Goal: Check status: Check status

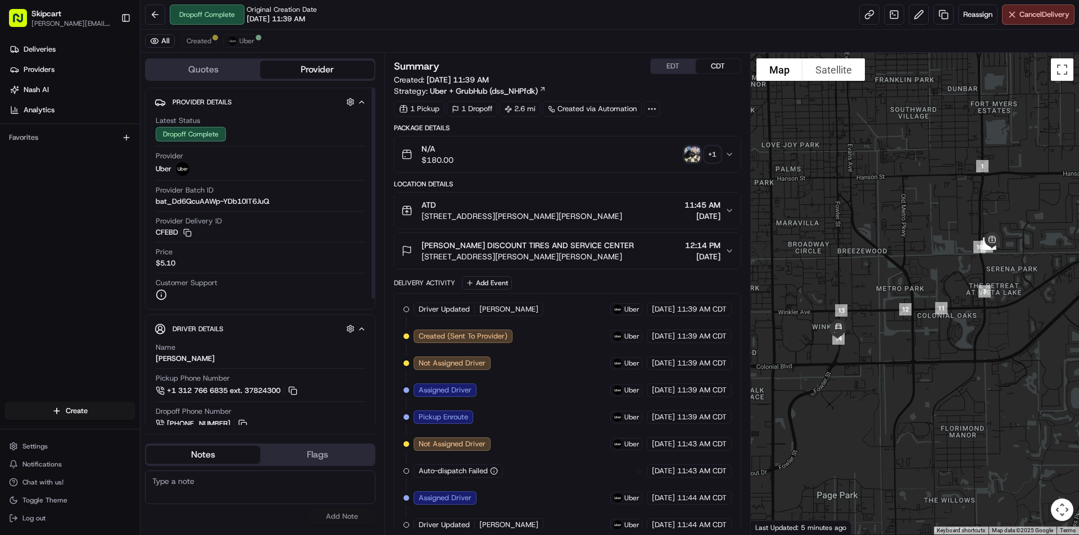
scroll to position [174, 0]
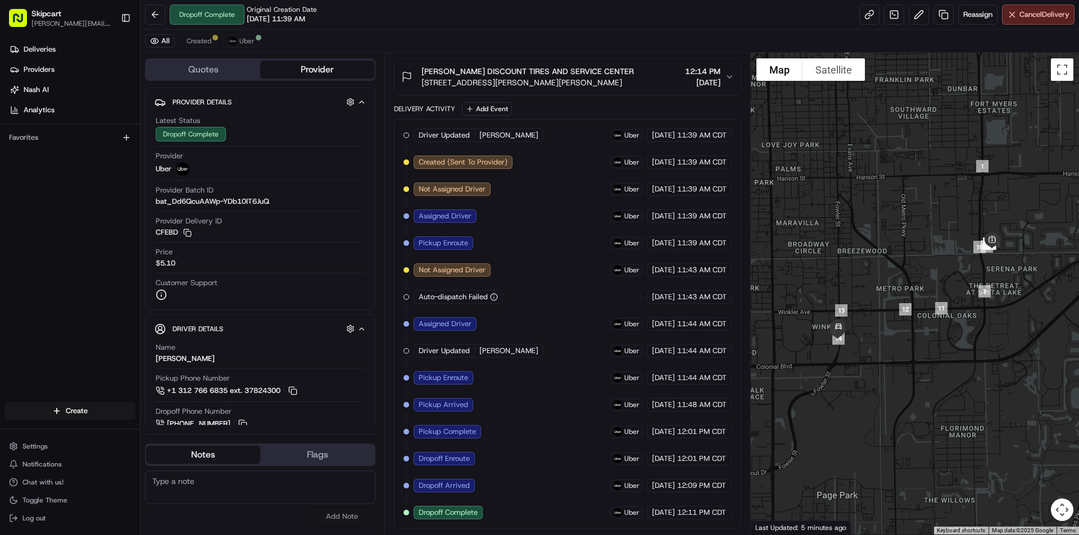
click at [493, 349] on span "LUIS L." at bounding box center [508, 351] width 59 height 10
copy div "LUIS L."
